Goal: Download file/media

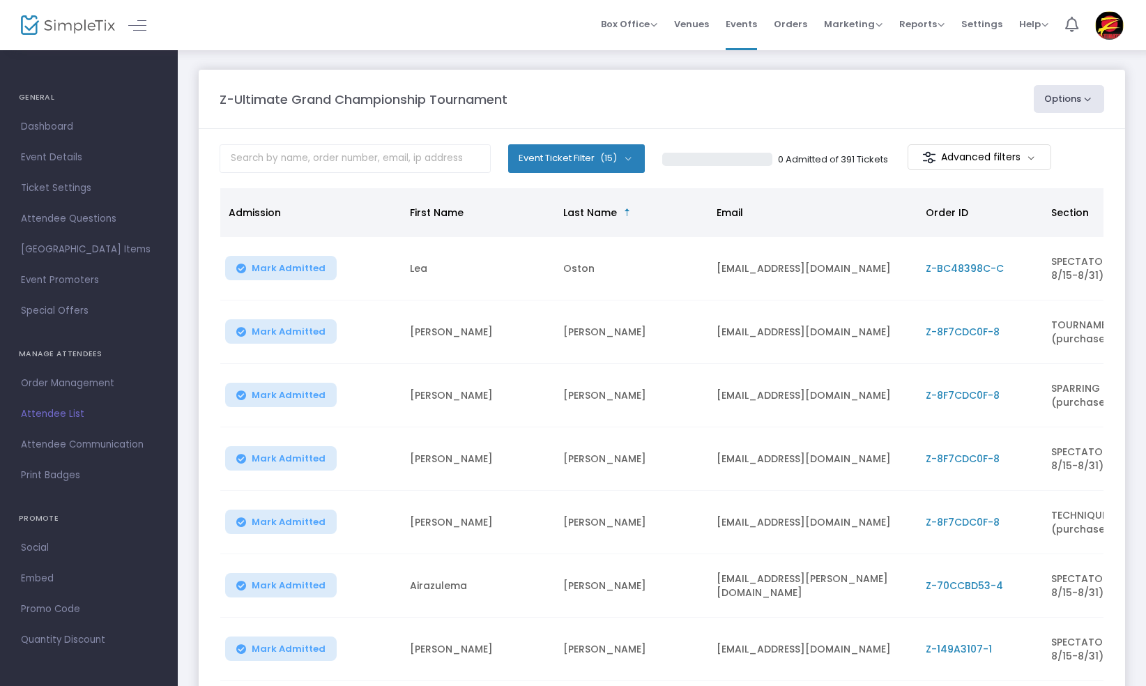
click at [1095, 93] on button "Options" at bounding box center [1069, 99] width 71 height 28
click at [1004, 172] on li "Export List" at bounding box center [1031, 167] width 128 height 27
radio input "false"
radio input "true"
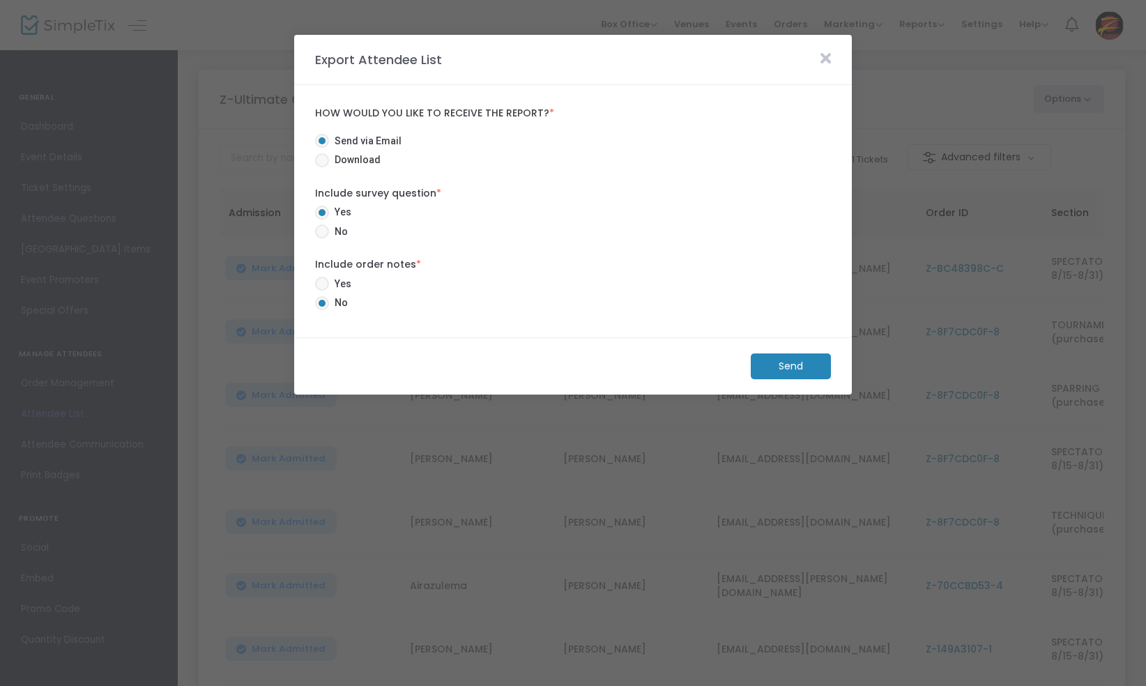
click at [357, 158] on span "Download" at bounding box center [355, 160] width 52 height 15
click at [322, 167] on input "Download" at bounding box center [321, 167] width 1 height 1
radio input "true"
click at [757, 374] on m-button "Download" at bounding box center [779, 367] width 104 height 26
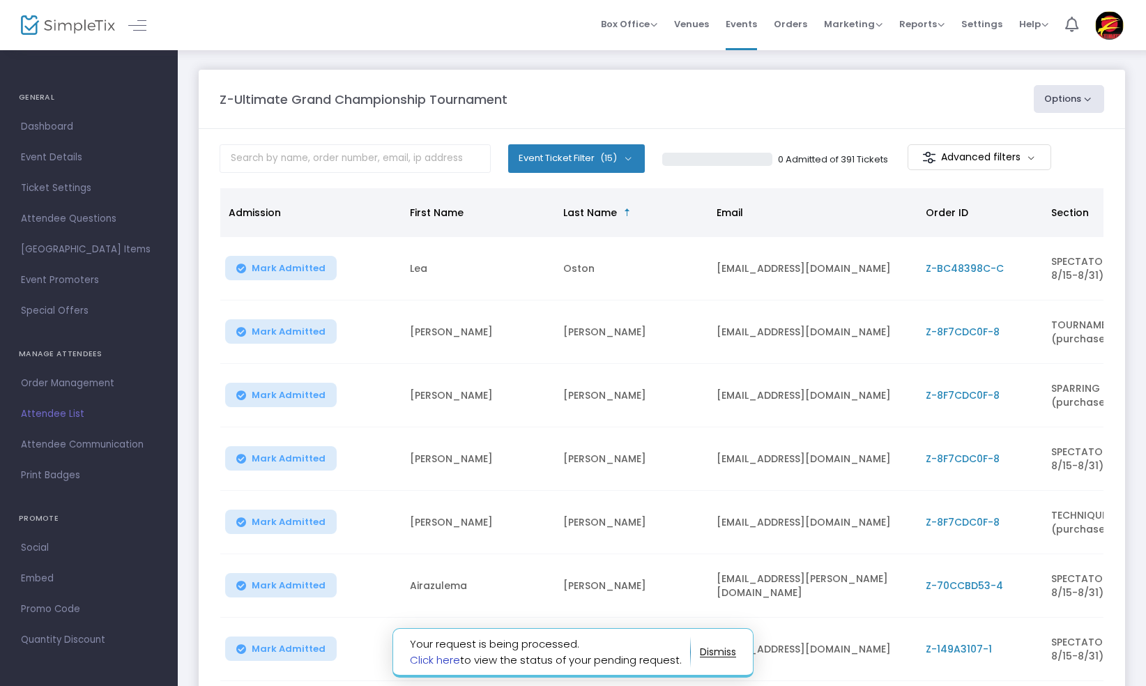
click at [416, 657] on link "Click here" at bounding box center [435, 660] width 50 height 15
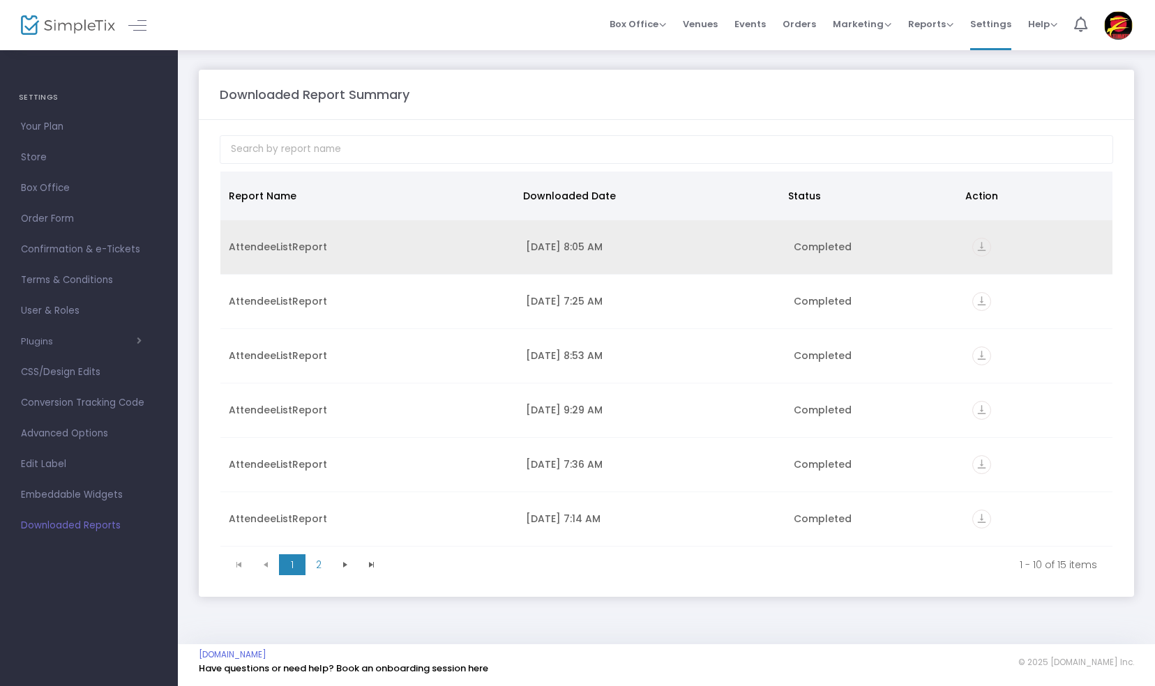
click at [973, 246] on icon "vertical_align_bottom" at bounding box center [981, 247] width 19 height 19
